Goal: Task Accomplishment & Management: Use online tool/utility

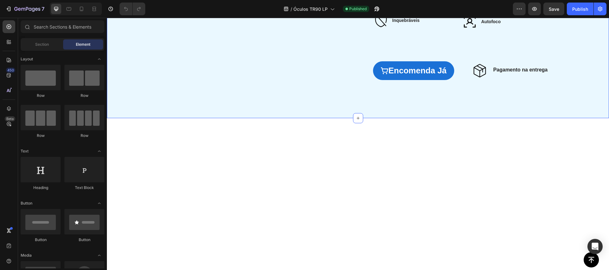
scroll to position [1046, 0]
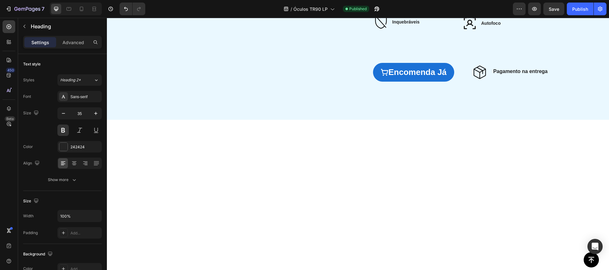
click at [583, 7] on div "Publish" at bounding box center [580, 9] width 16 height 7
